Goal: Book appointment/travel/reservation

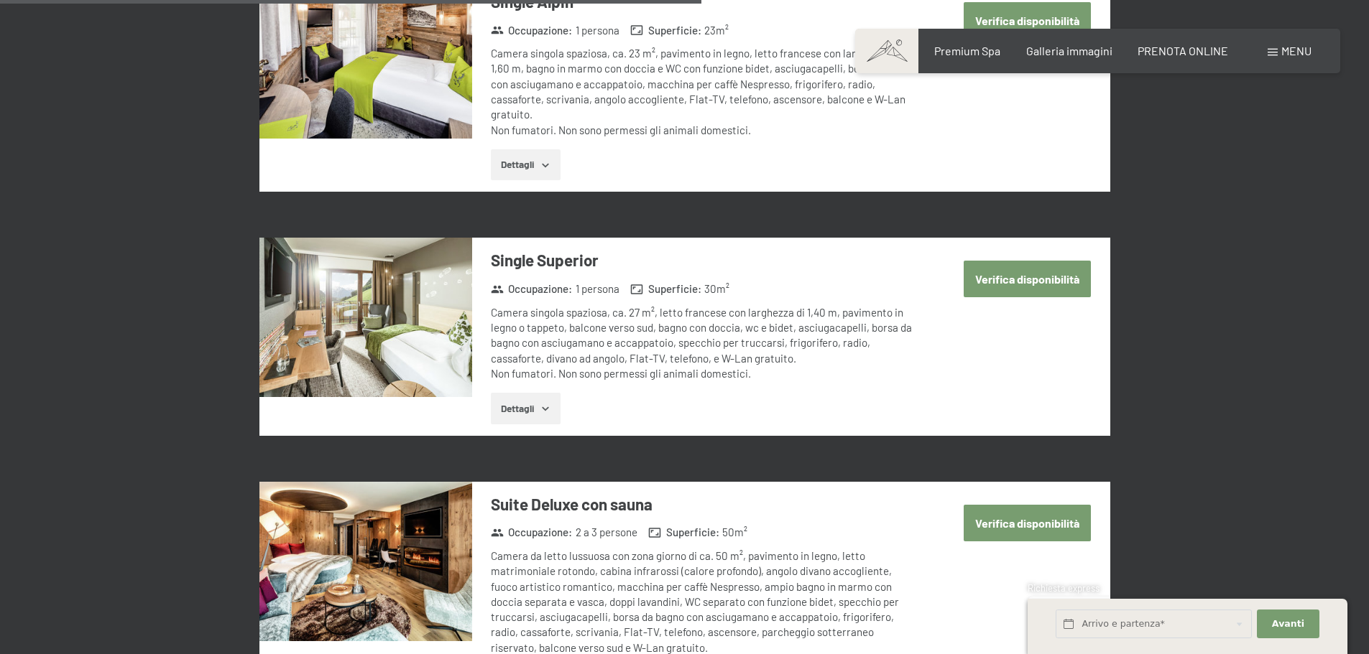
scroll to position [2083, 0]
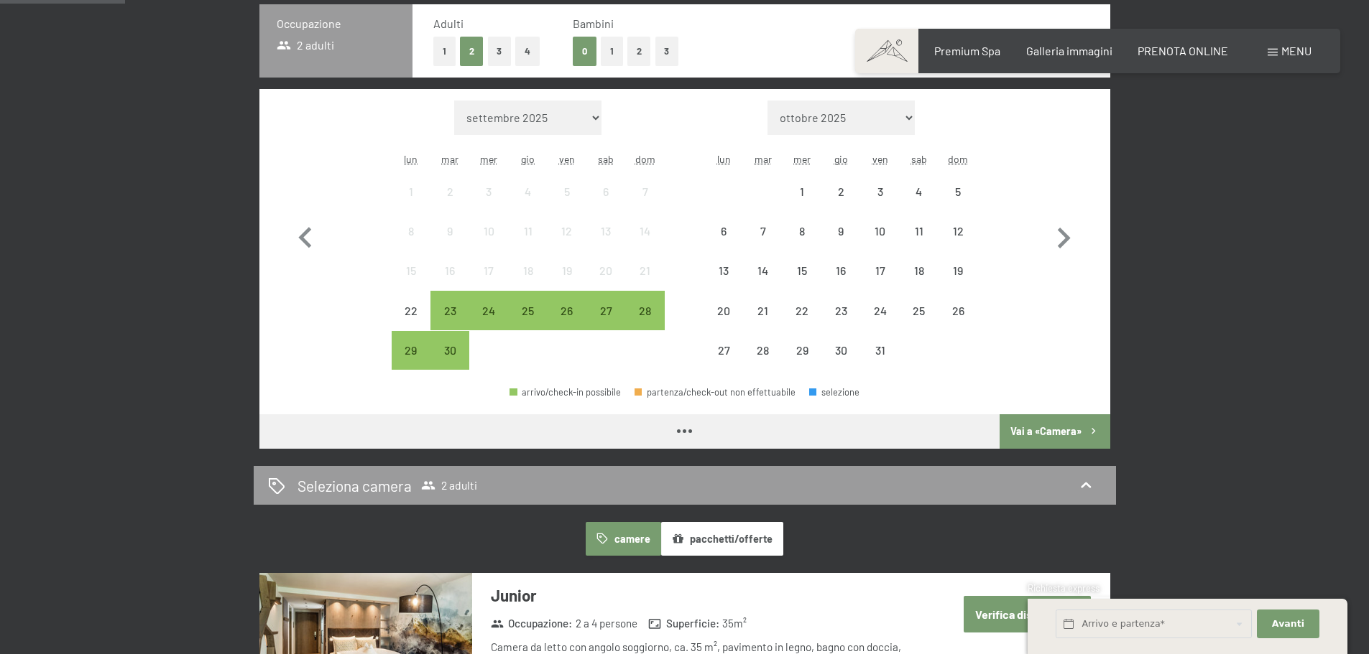
scroll to position [144, 0]
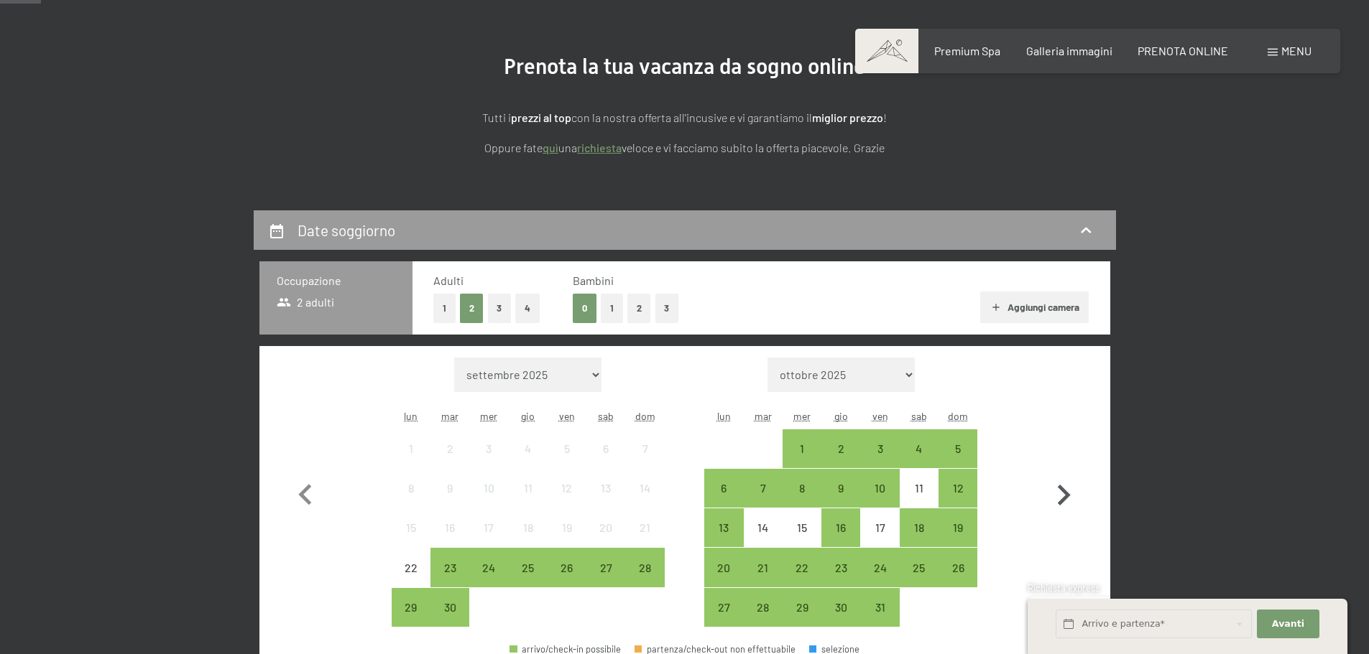
click at [1080, 486] on icon "button" at bounding box center [1063, 496] width 42 height 42
select select "2025-10-01"
select select "2025-11-01"
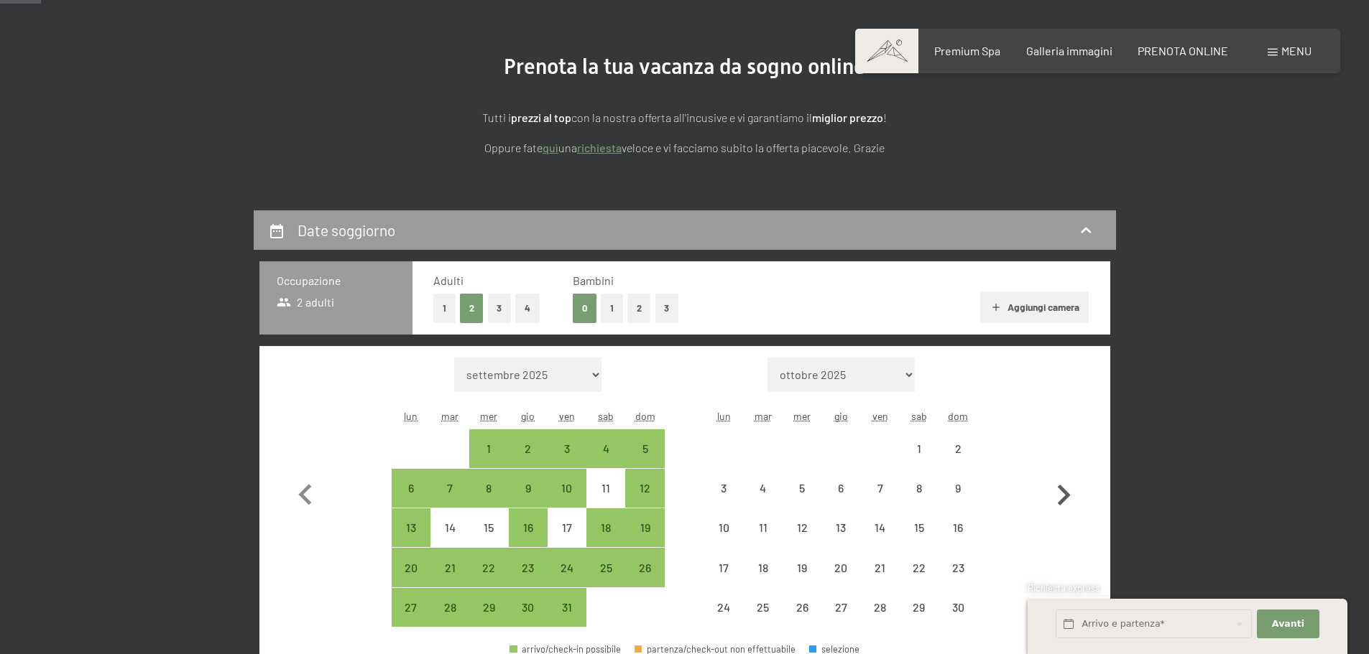
click at [1080, 486] on icon "button" at bounding box center [1063, 496] width 42 height 42
select select "2025-11-01"
select select "2025-12-01"
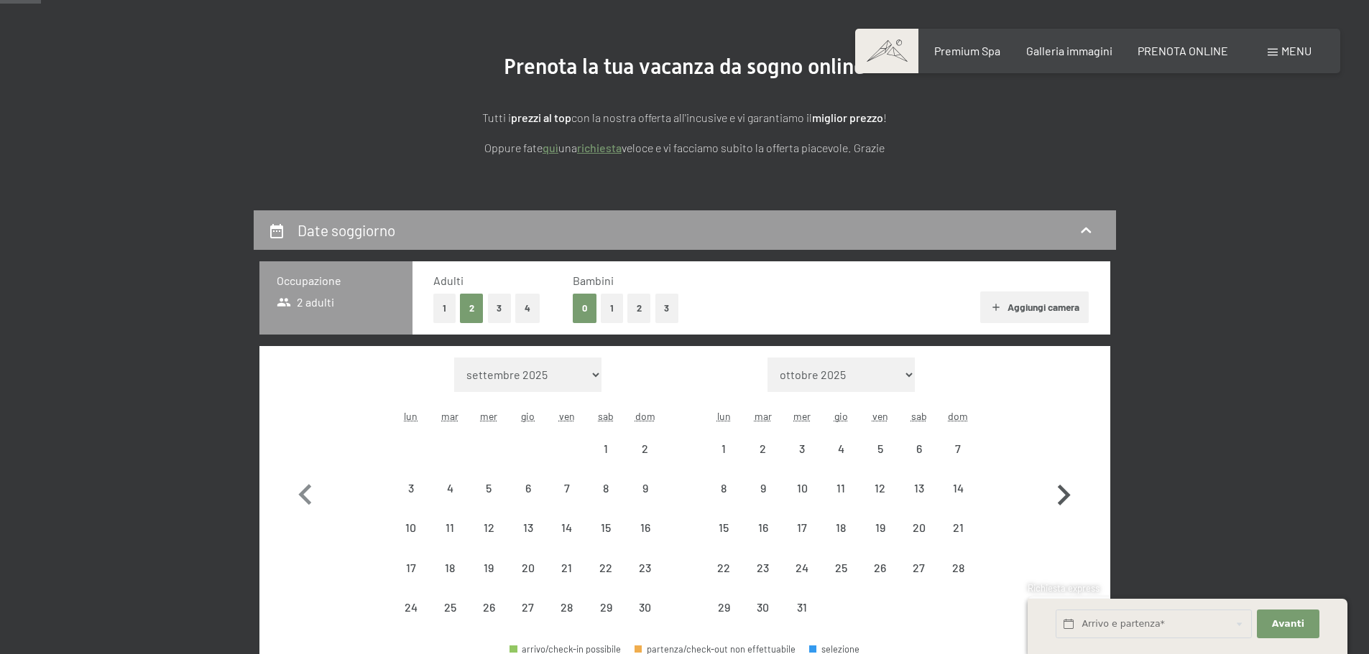
select select "2025-11-01"
select select "2025-12-01"
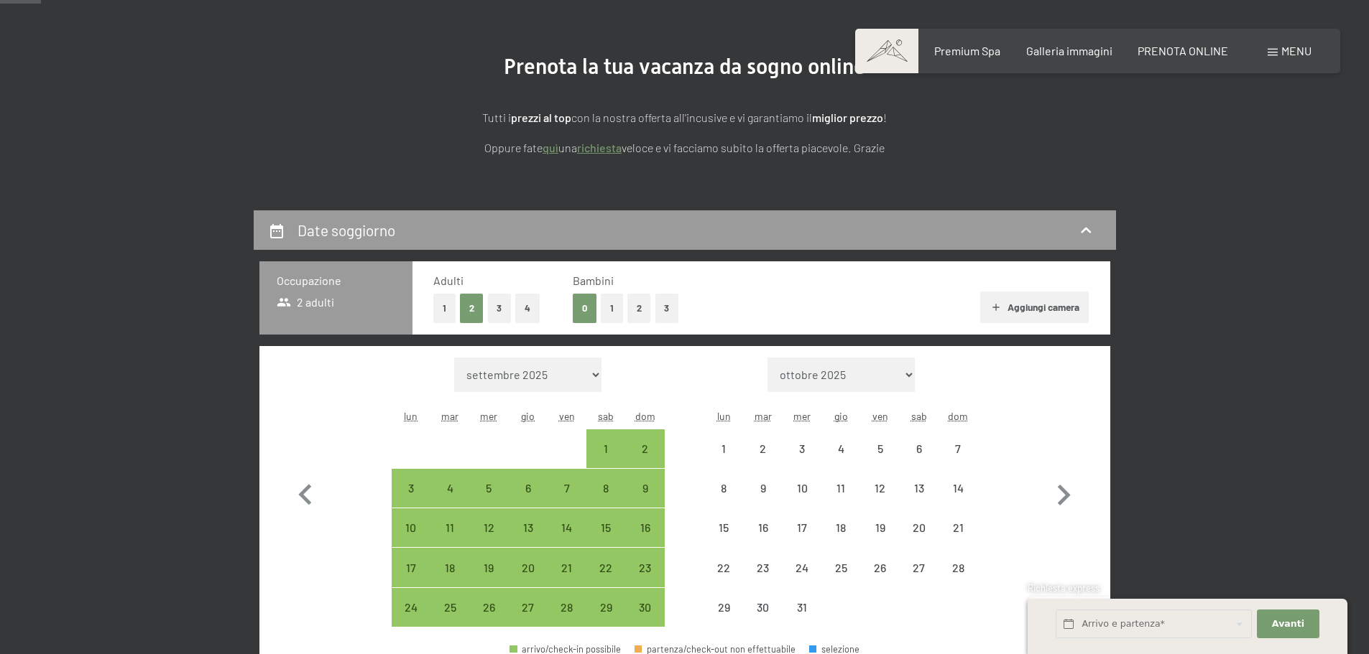
select select "2025-11-01"
select select "2025-12-01"
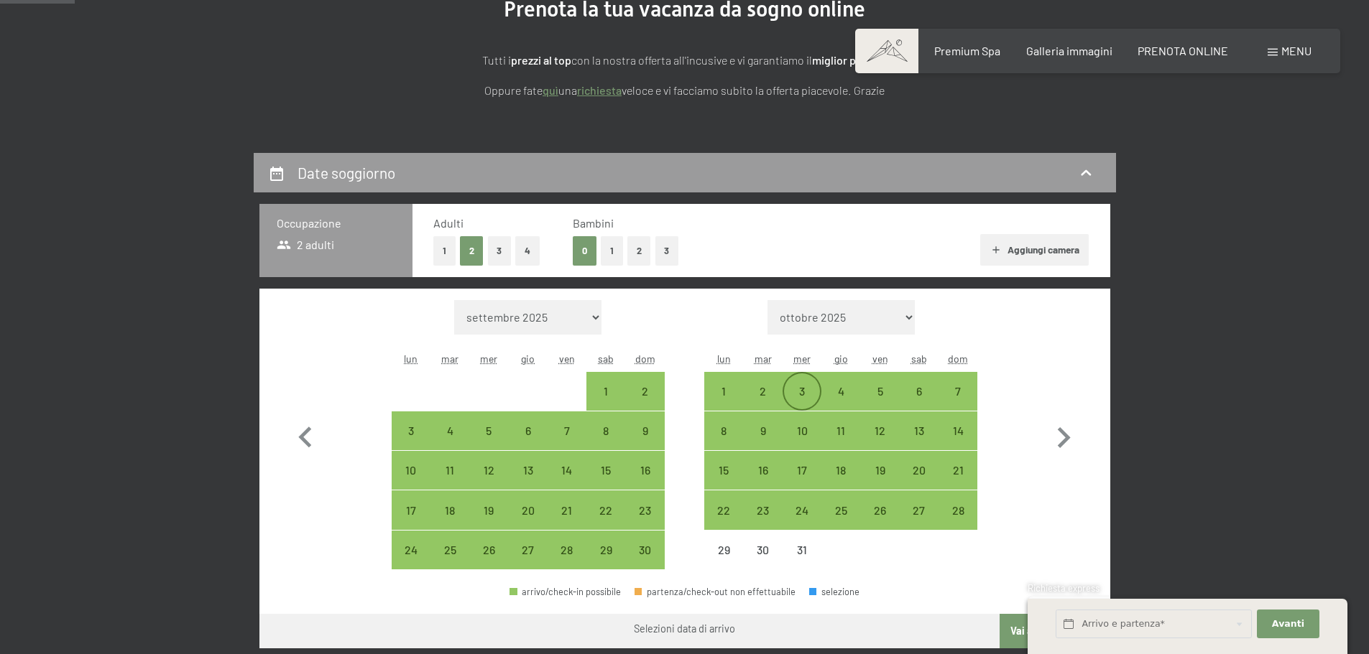
scroll to position [287, 0]
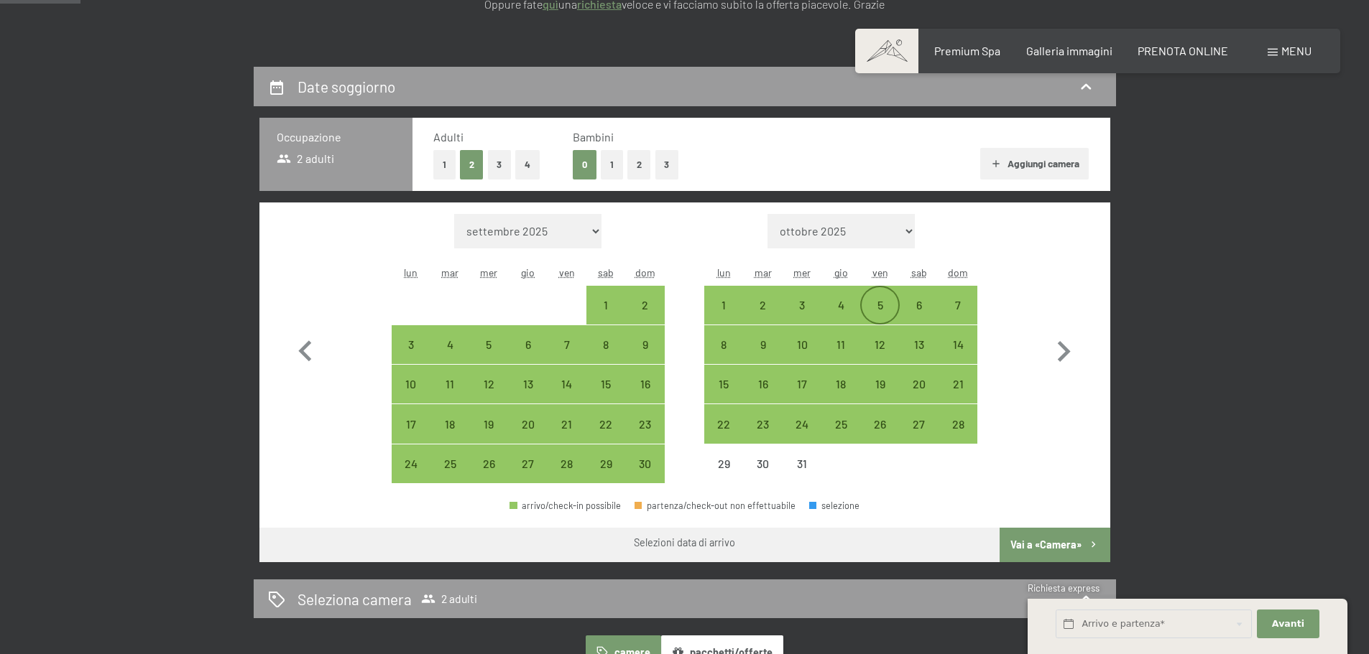
click at [869, 305] on div "5" at bounding box center [879, 318] width 36 height 36
select select "2025-11-01"
select select "2025-12-01"
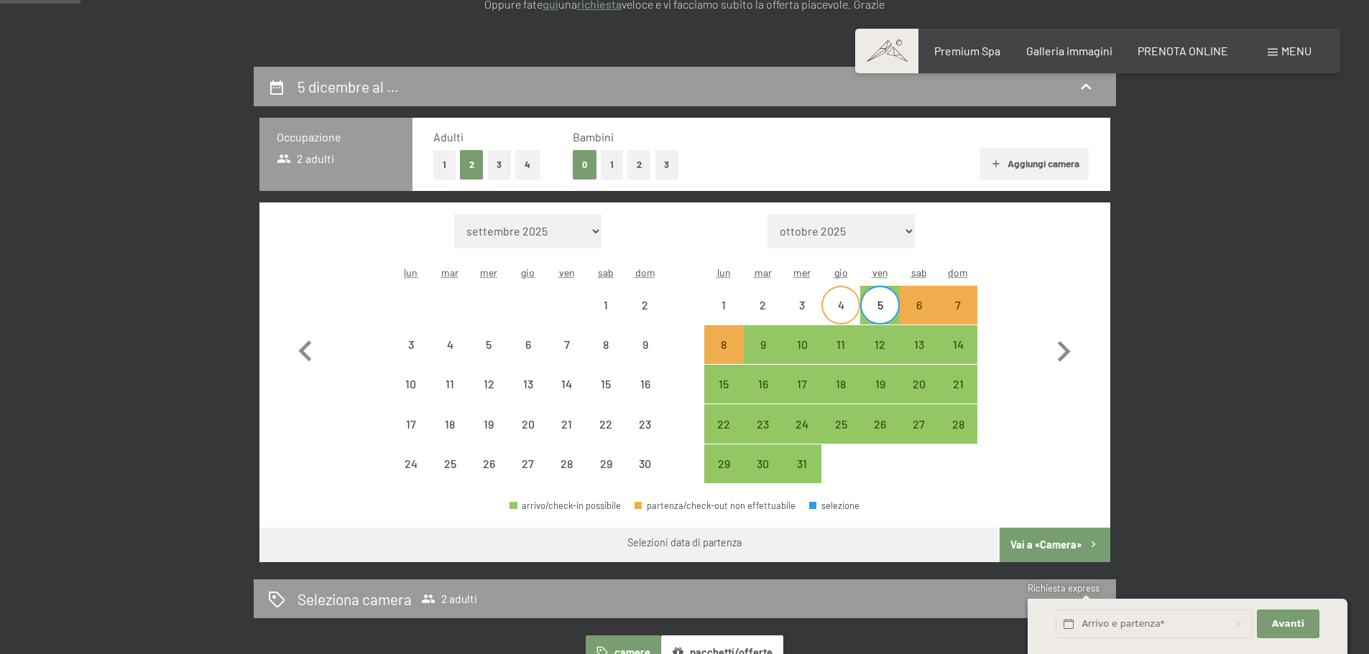
click at [841, 314] on div "4" at bounding box center [841, 318] width 36 height 36
select select "2025-11-01"
select select "2025-12-01"
click at [953, 305] on div "7" at bounding box center [958, 318] width 36 height 36
select select "2025-11-01"
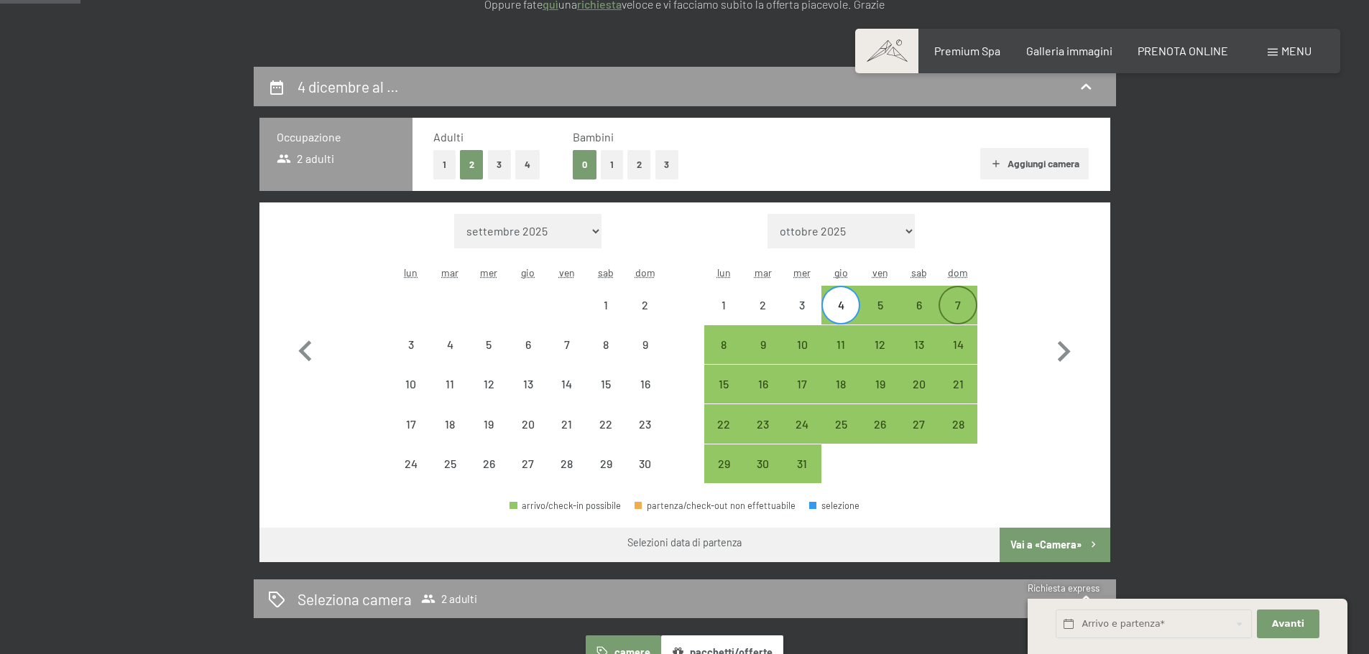
select select "2025-12-01"
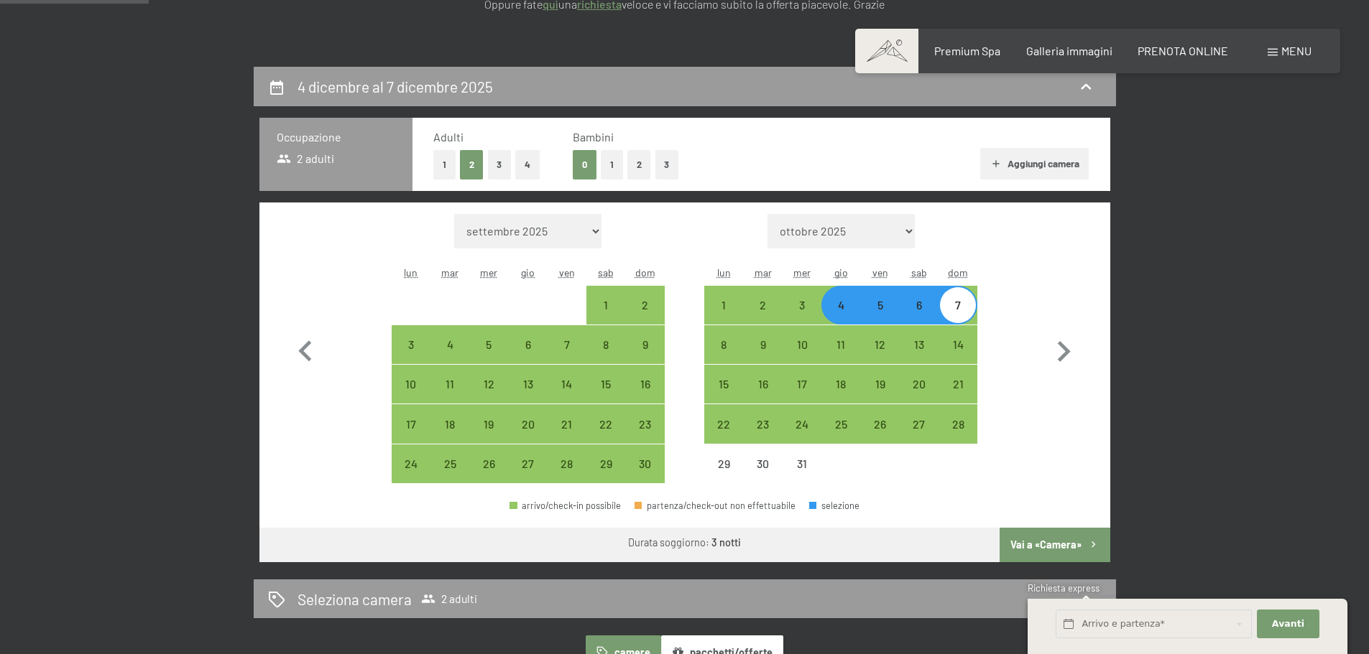
click at [831, 315] on div "4" at bounding box center [841, 318] width 36 height 36
select select "2025-11-01"
select select "2025-12-01"
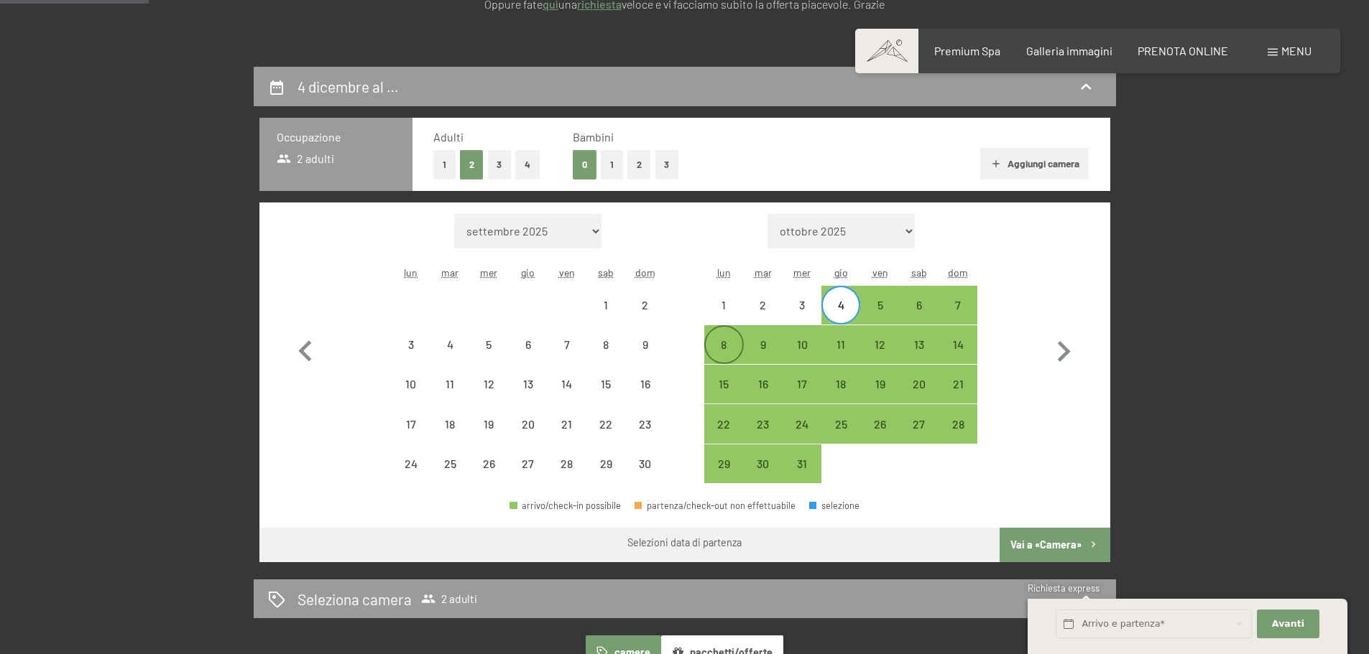
click at [731, 336] on div "8" at bounding box center [723, 345] width 36 height 36
select select "2025-11-01"
select select "2025-12-01"
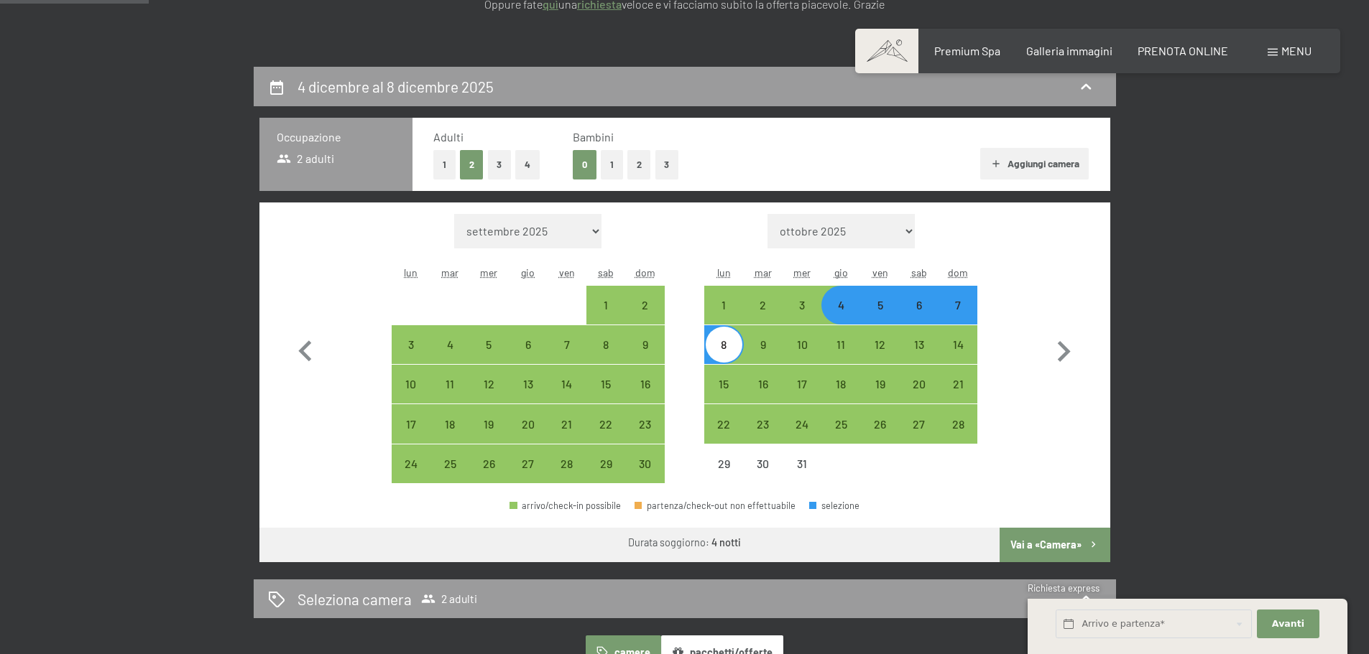
click at [1084, 544] on button "Vai a «Camera»" at bounding box center [1054, 545] width 110 height 34
select select "2025-11-01"
select select "2025-12-01"
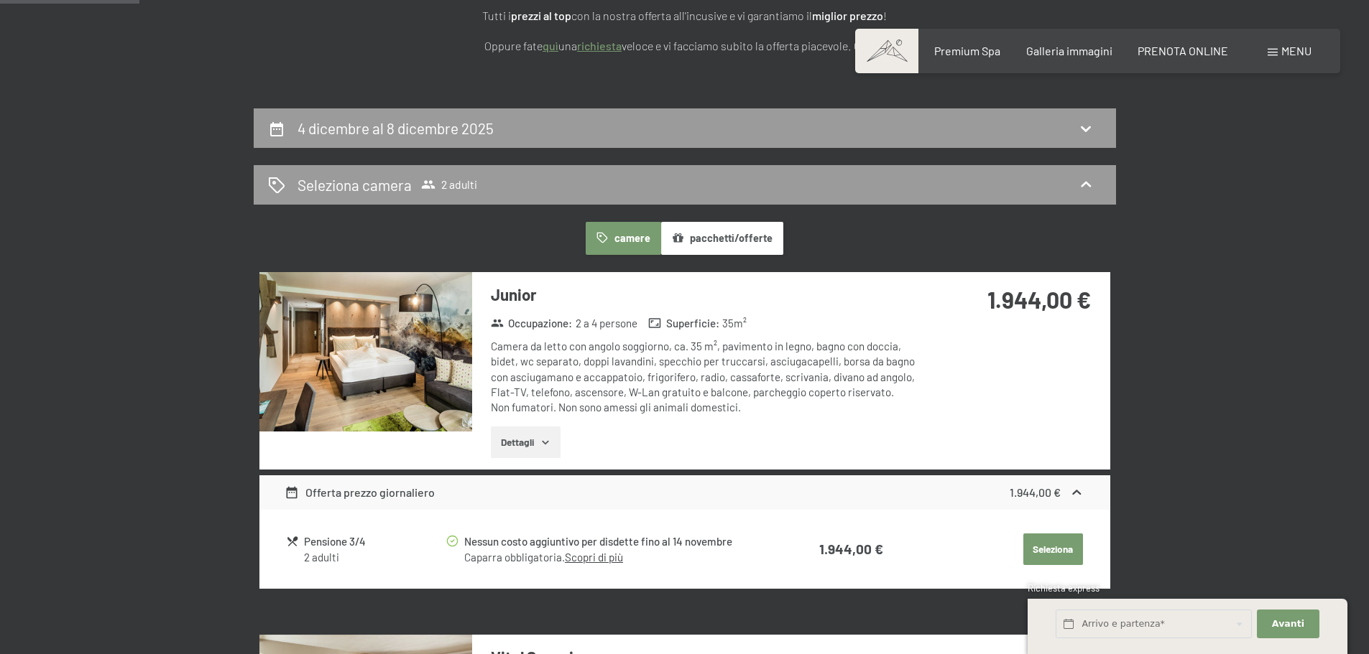
scroll to position [431, 0]
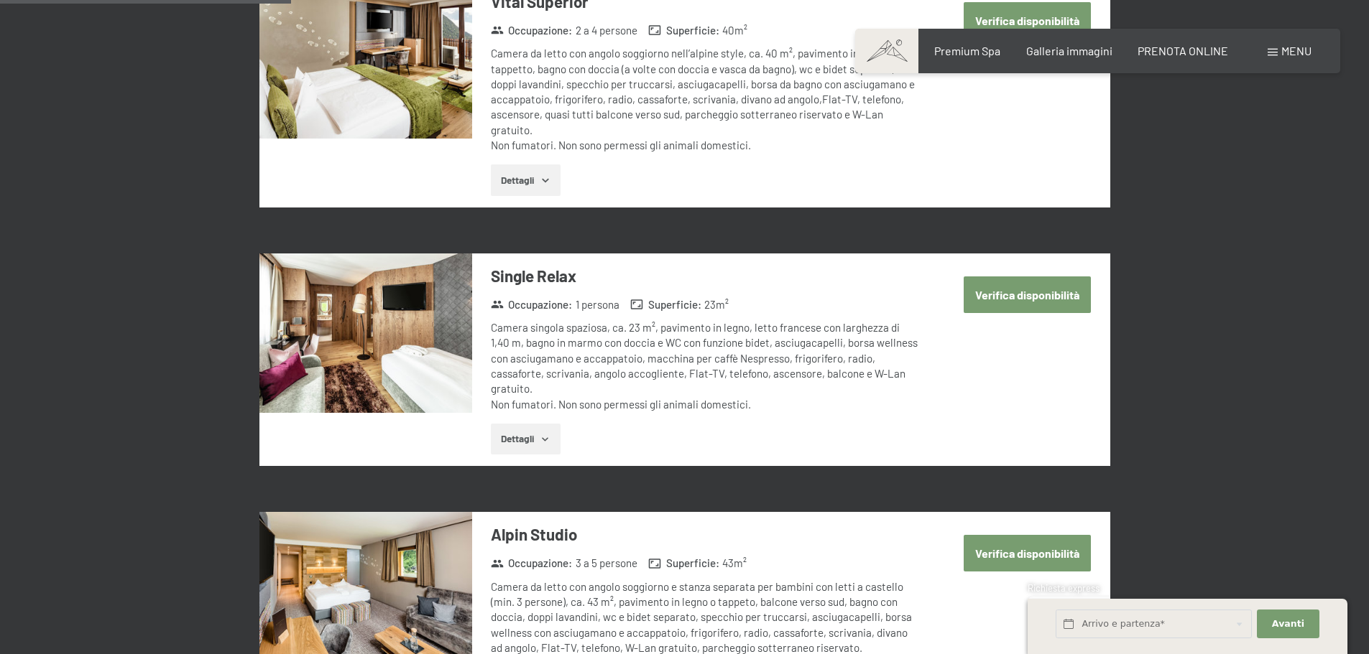
scroll to position [934, 0]
